Goal: Book appointment/travel/reservation

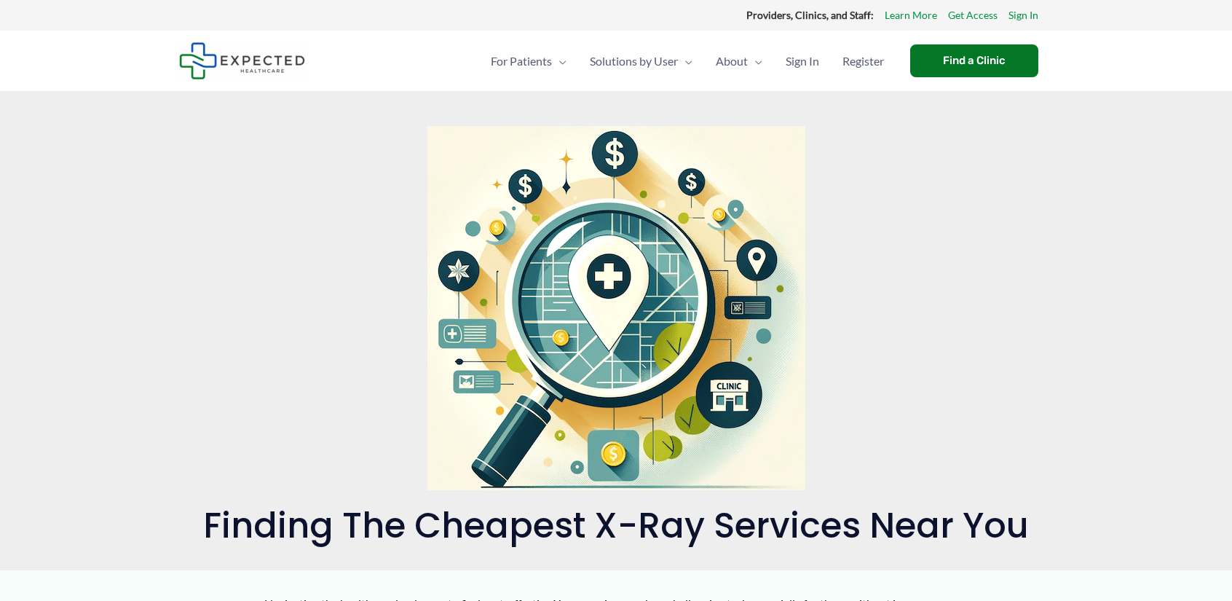
scroll to position [679, 0]
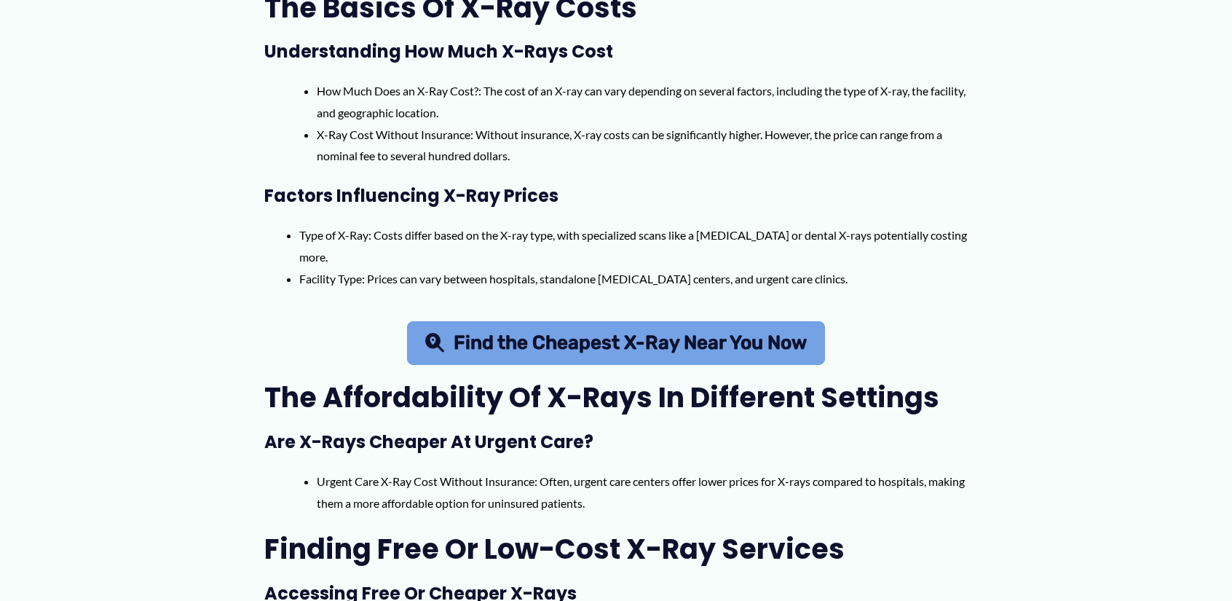
click at [724, 337] on span "Find the Cheapest X-Ray Near You Now" at bounding box center [630, 343] width 353 height 19
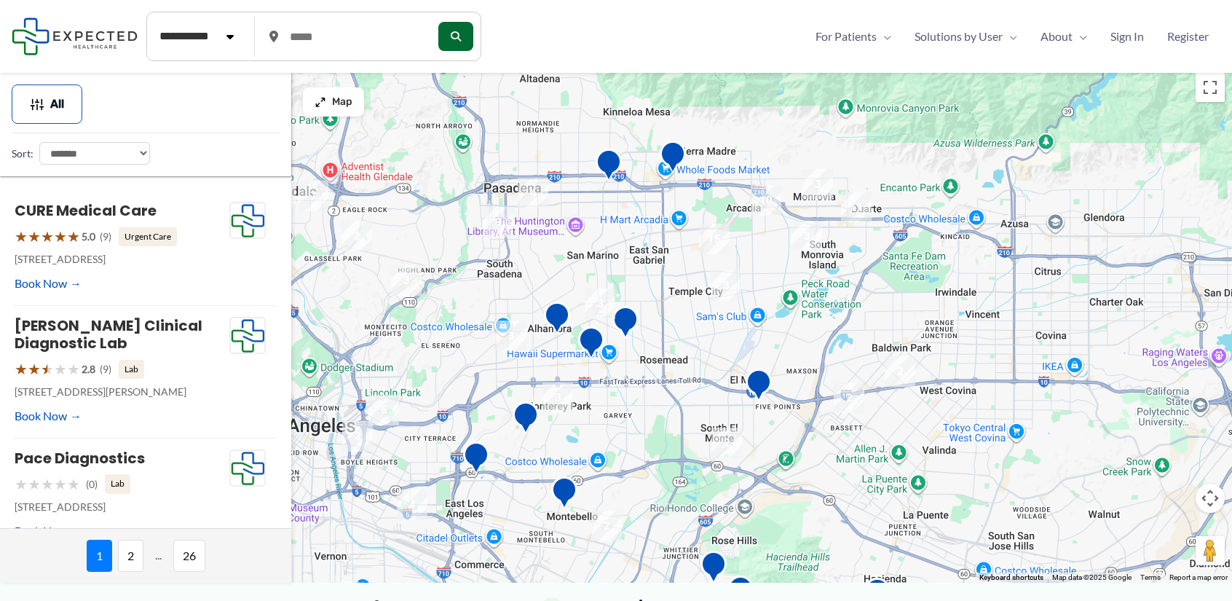
drag, startPoint x: 759, startPoint y: 318, endPoint x: 444, endPoint y: 427, distance: 333.0
click at [444, 427] on div at bounding box center [616, 324] width 1232 height 517
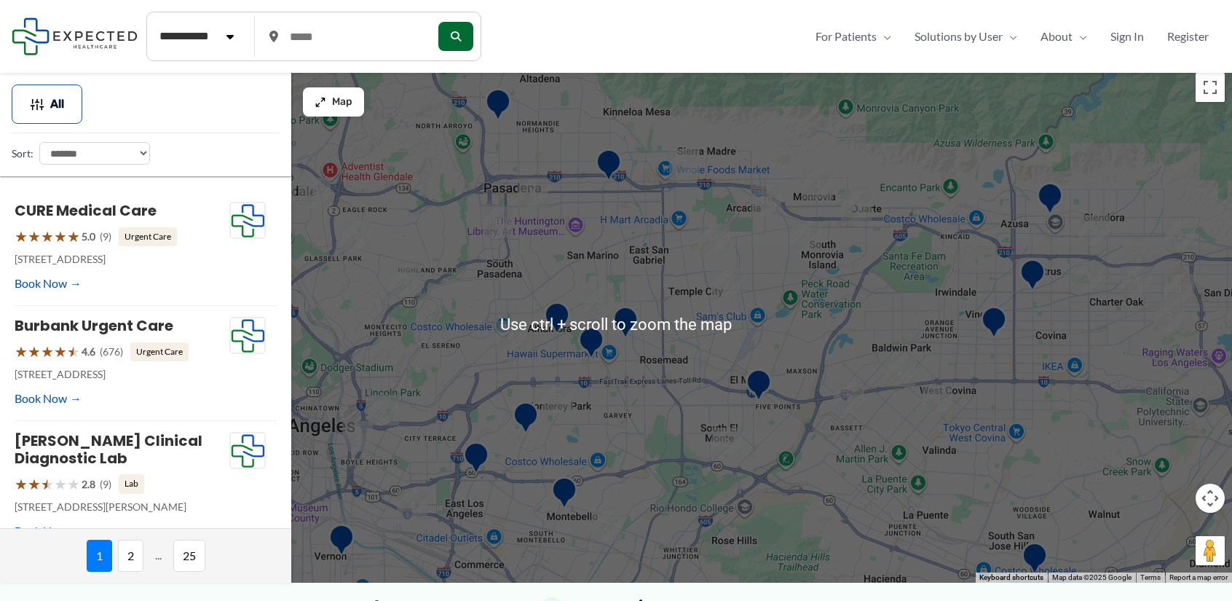
scroll to position [339, 0]
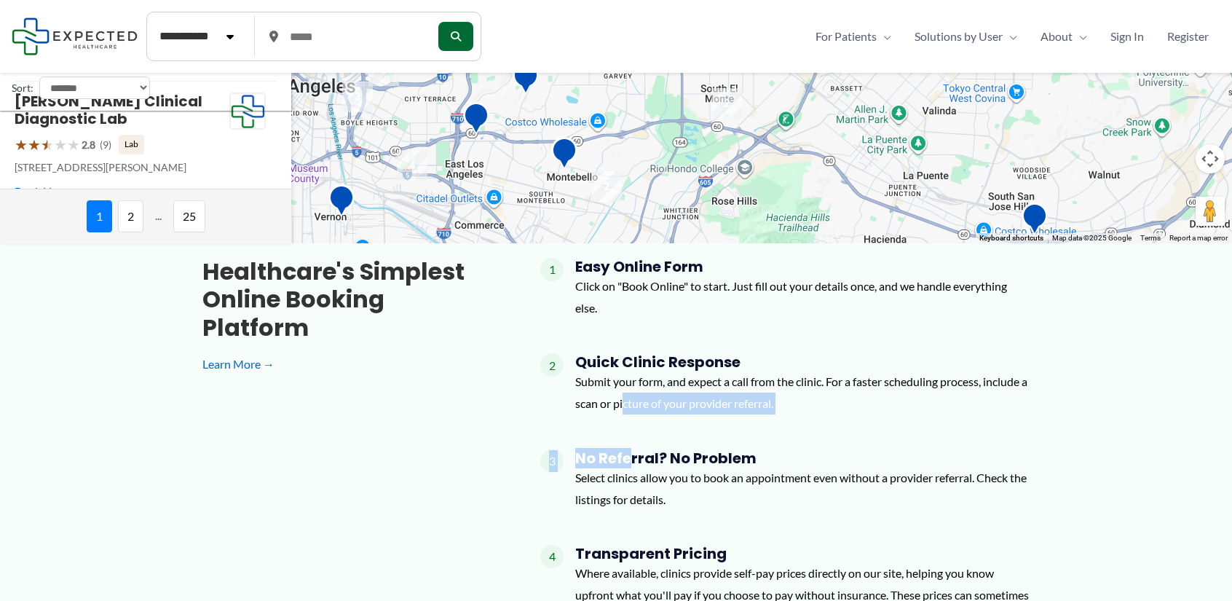
drag, startPoint x: 632, startPoint y: 445, endPoint x: 631, endPoint y: 430, distance: 15.4
click at [631, 430] on div "1 Easy Online Form Click on "Book Online" to start. Just fill out your details …" at bounding box center [784, 507] width 489 height 498
click at [439, 443] on div "Healthcare's simplest online booking platform Learn More → 1 Easy Online Form C…" at bounding box center [616, 507] width 874 height 498
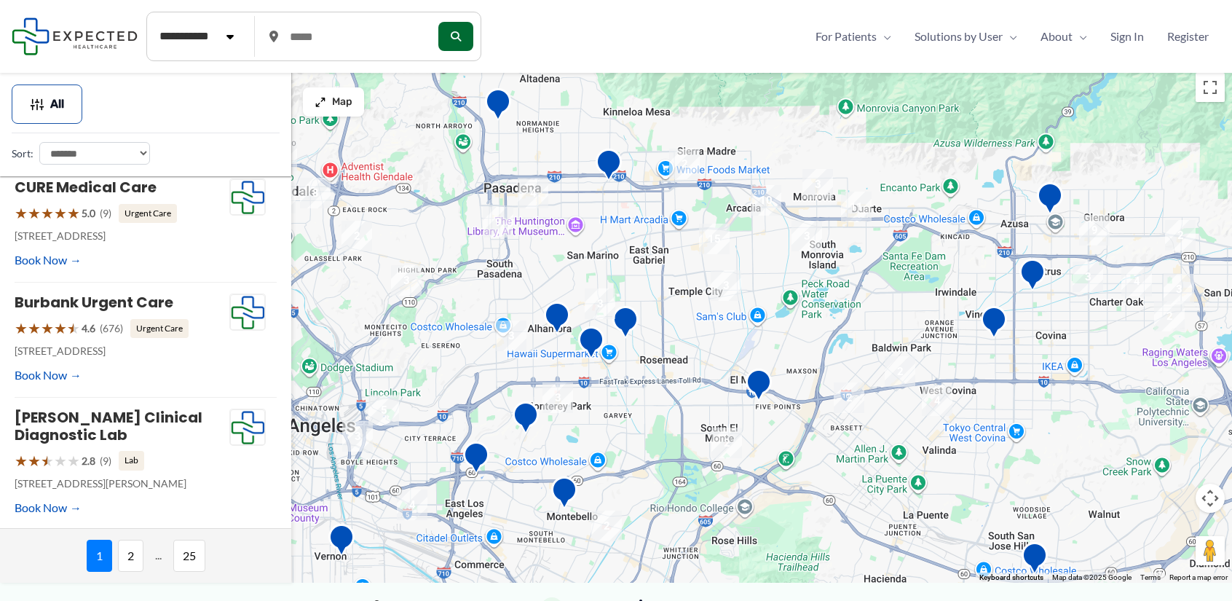
scroll to position [0, 0]
